Goal: Check status: Check status

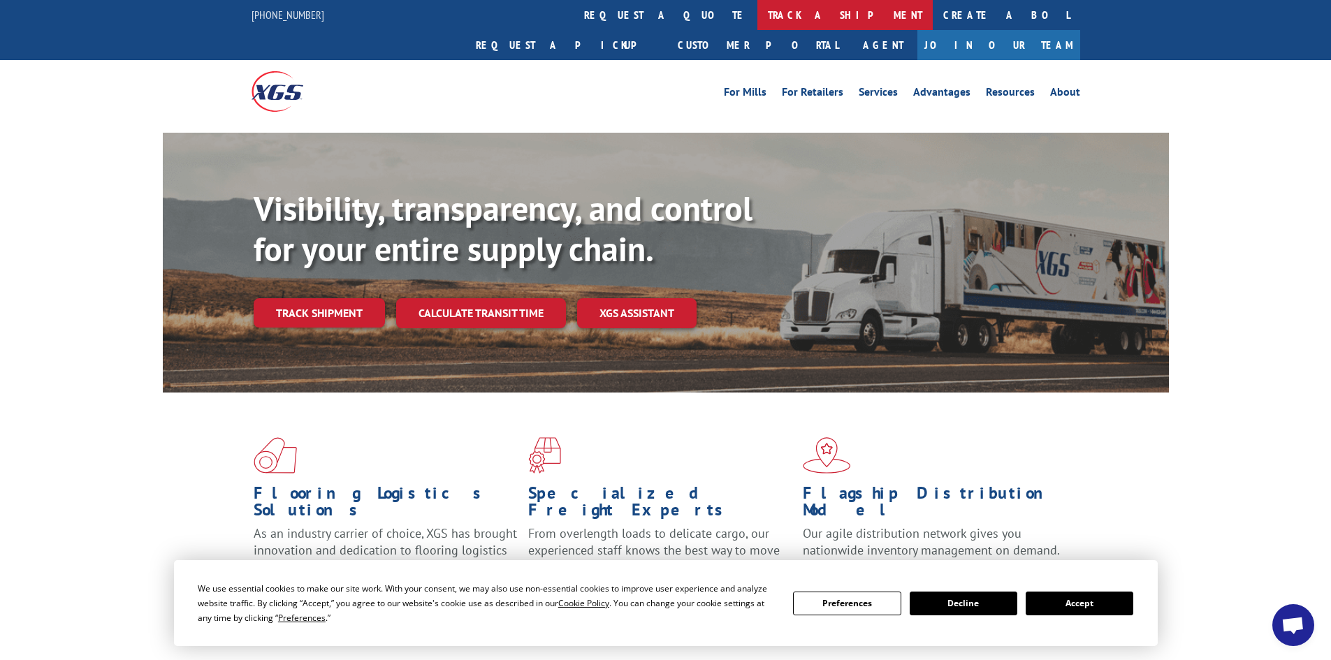
click at [757, 11] on link "track a shipment" at bounding box center [844, 15] width 175 height 30
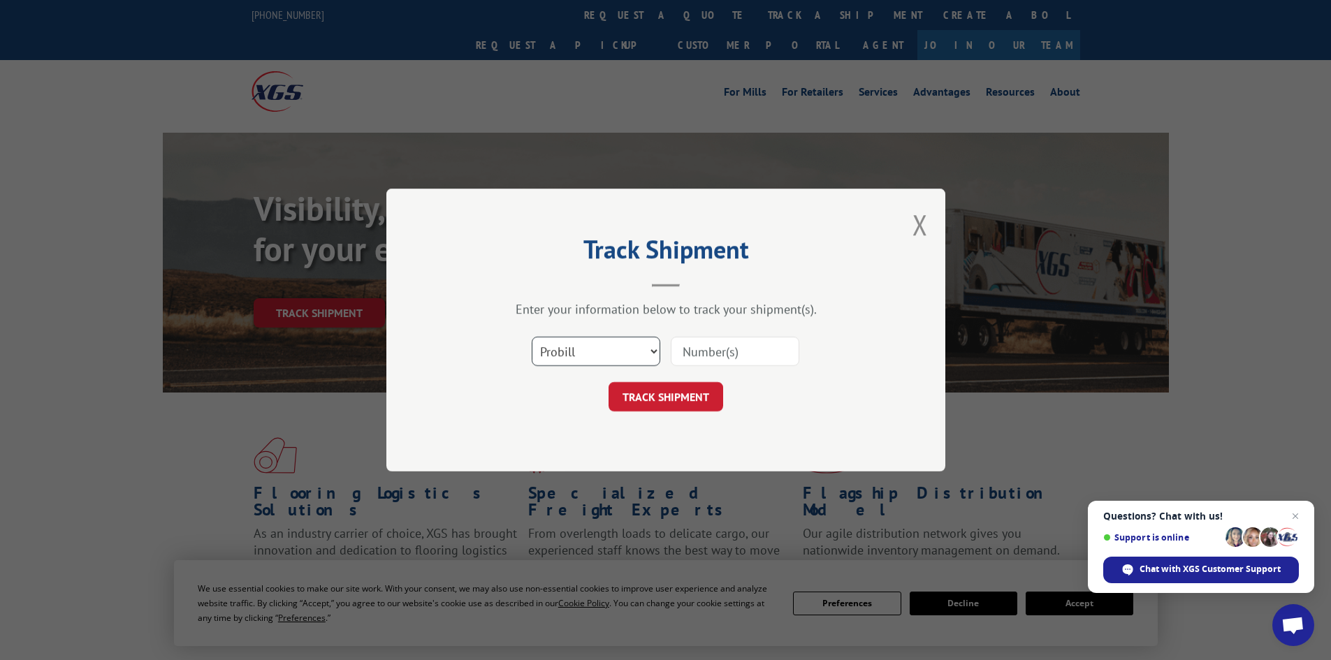
click at [650, 351] on select "Select category... Probill BOL PO" at bounding box center [596, 351] width 129 height 29
click at [688, 347] on input at bounding box center [735, 351] width 129 height 29
paste input "80438"
type input "80438"
click at [648, 400] on button "TRACK SHIPMENT" at bounding box center [666, 396] width 115 height 29
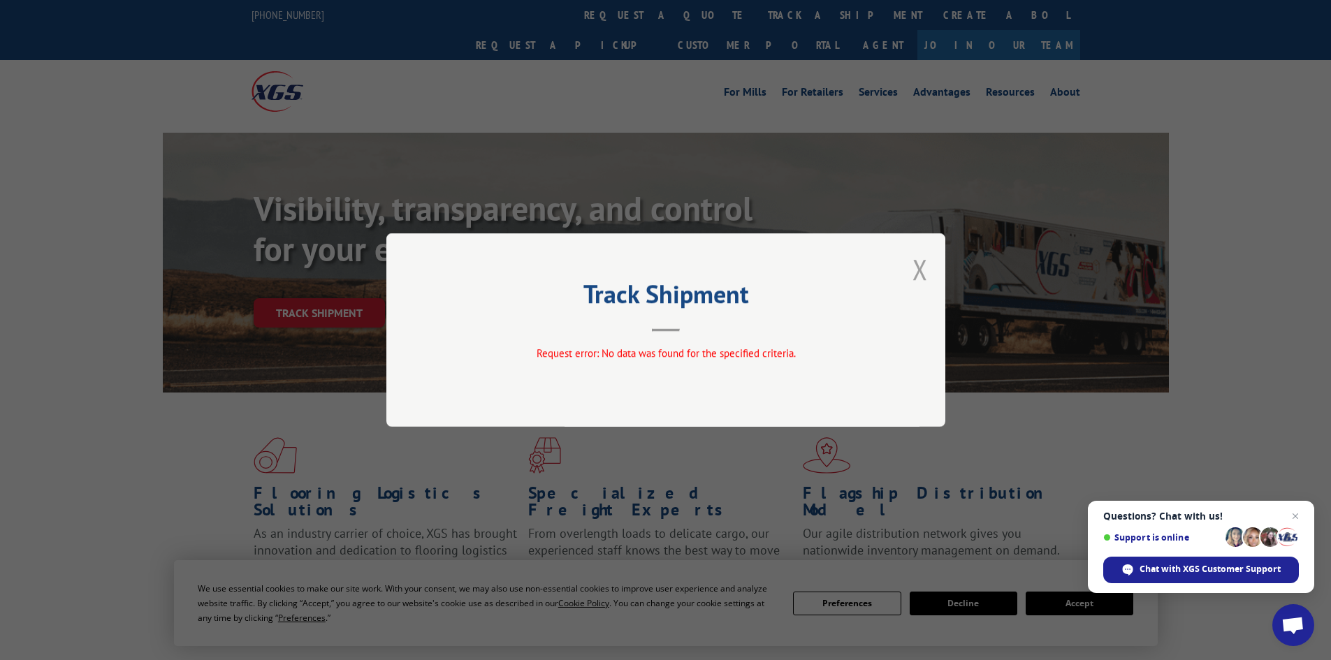
click at [921, 268] on button "Close modal" at bounding box center [919, 269] width 15 height 37
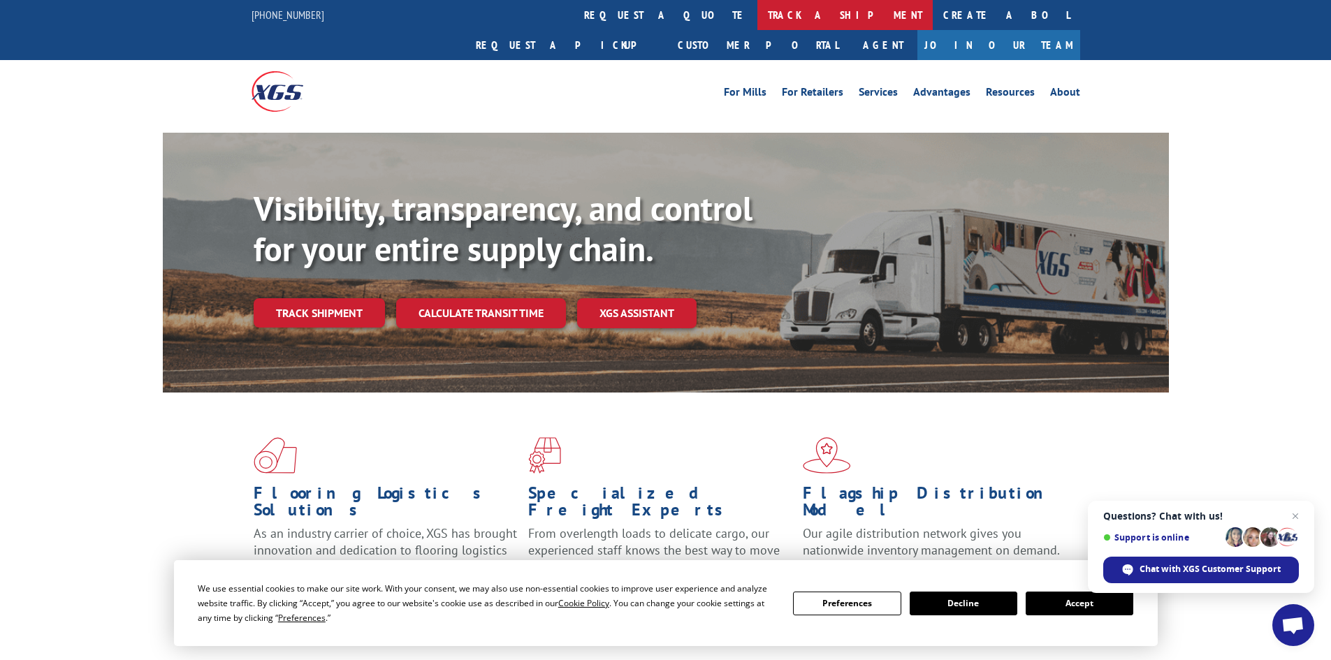
click at [757, 21] on link "track a shipment" at bounding box center [844, 15] width 175 height 30
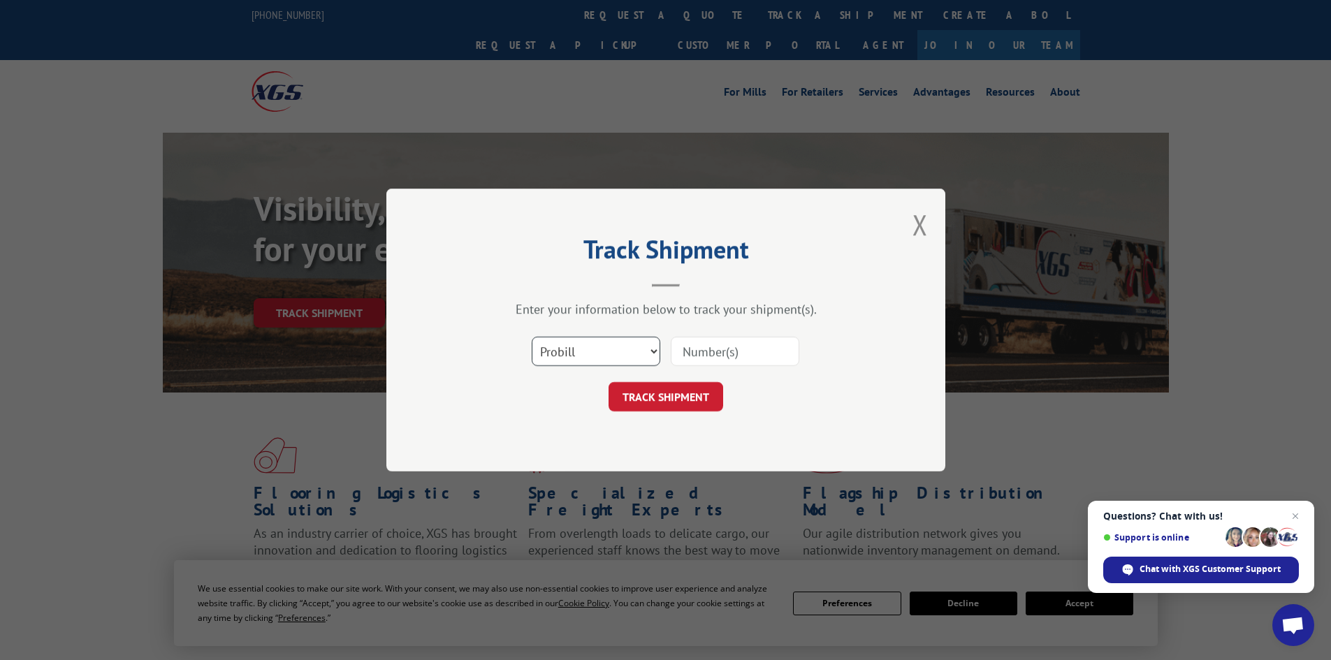
click at [654, 349] on select "Select category... Probill BOL PO" at bounding box center [596, 351] width 129 height 29
select select "bol"
click at [532, 337] on select "Select category... Probill BOL PO" at bounding box center [596, 351] width 129 height 29
click at [690, 351] on input at bounding box center [735, 351] width 129 height 29
paste input "5609178"
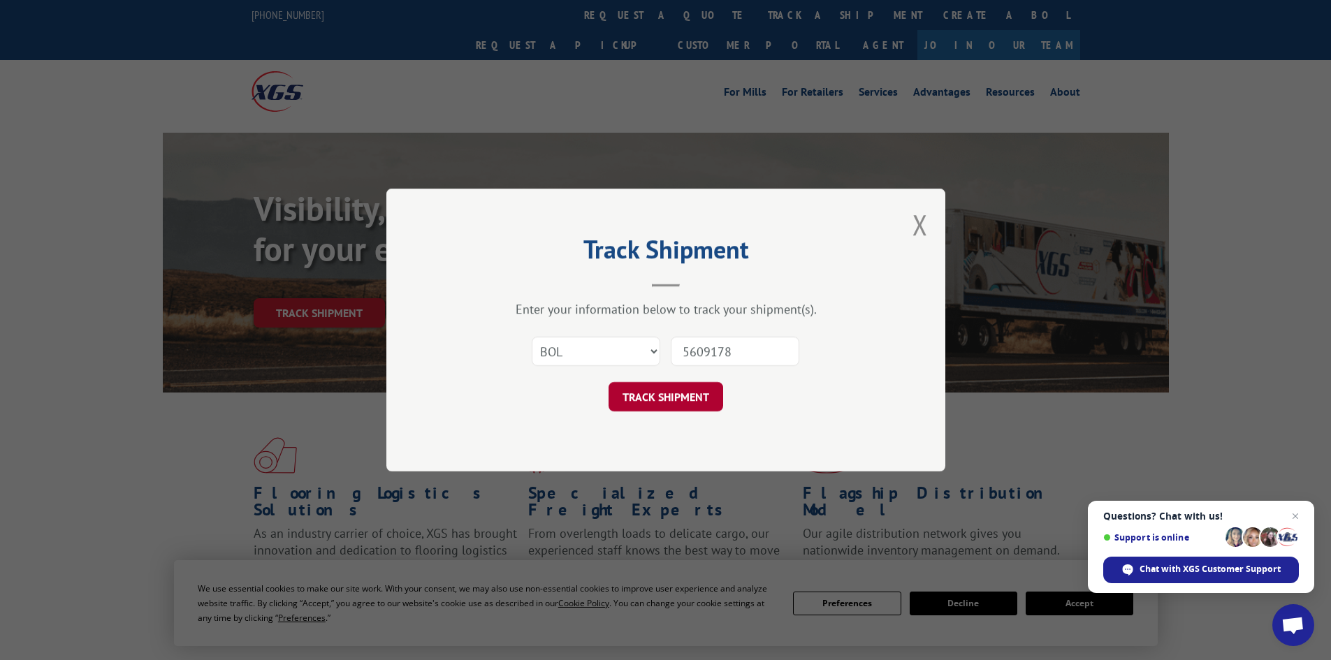
type input "5609178"
click at [662, 393] on button "TRACK SHIPMENT" at bounding box center [666, 396] width 115 height 29
